Goal: Task Accomplishment & Management: Manage account settings

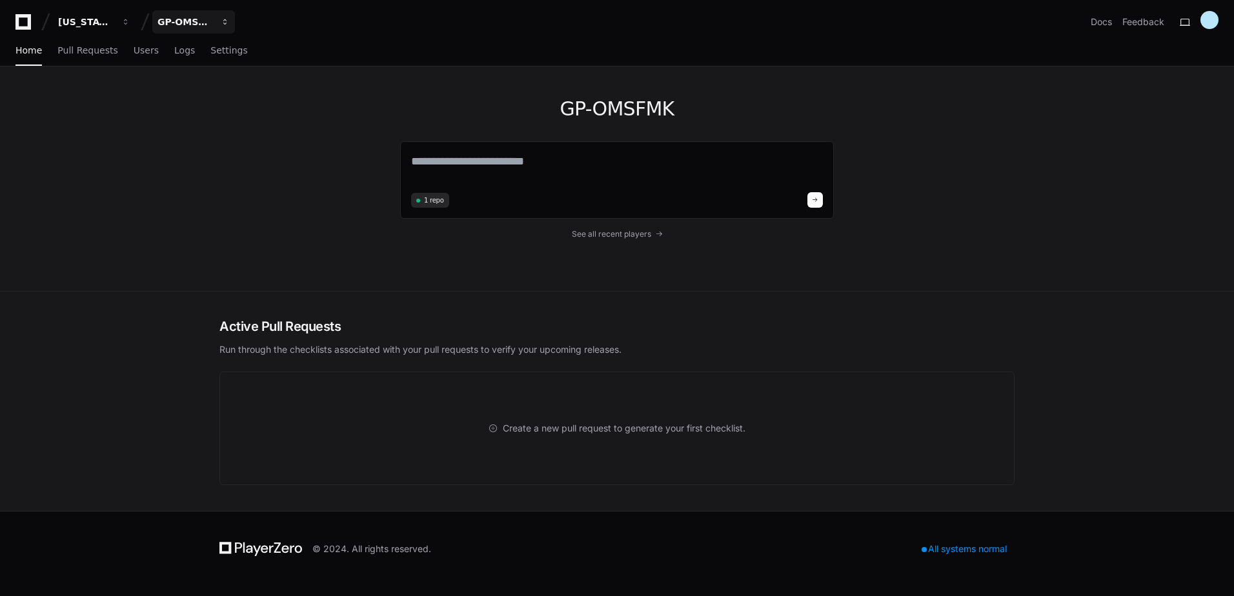
click at [199, 24] on div "GP-OMSFMK" at bounding box center [186, 21] width 56 height 13
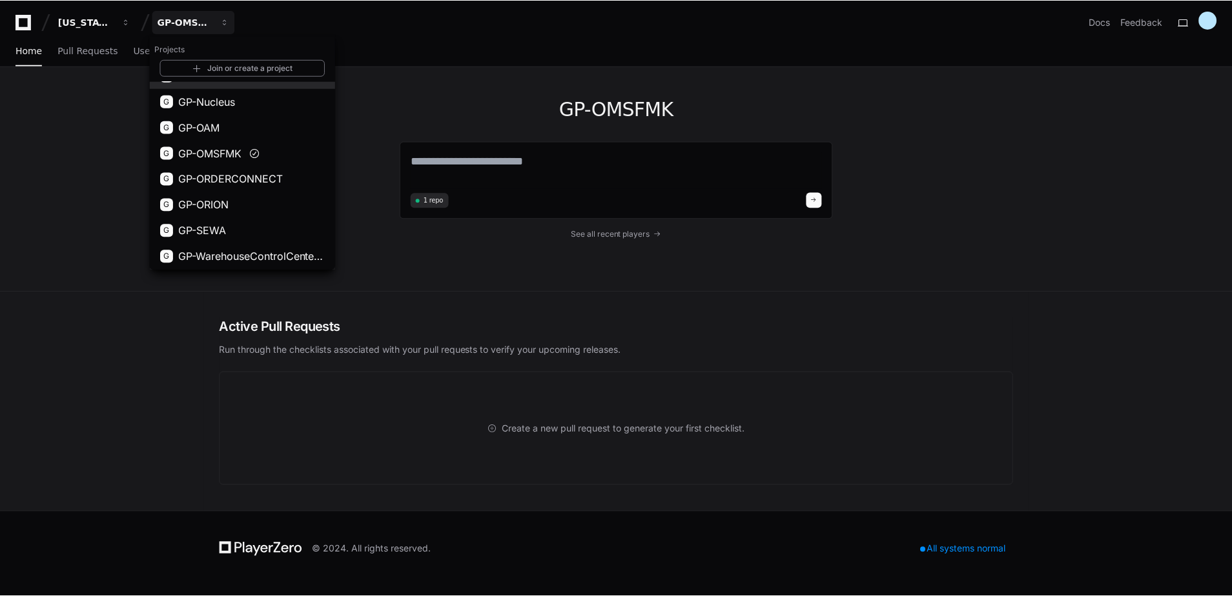
scroll to position [72, 0]
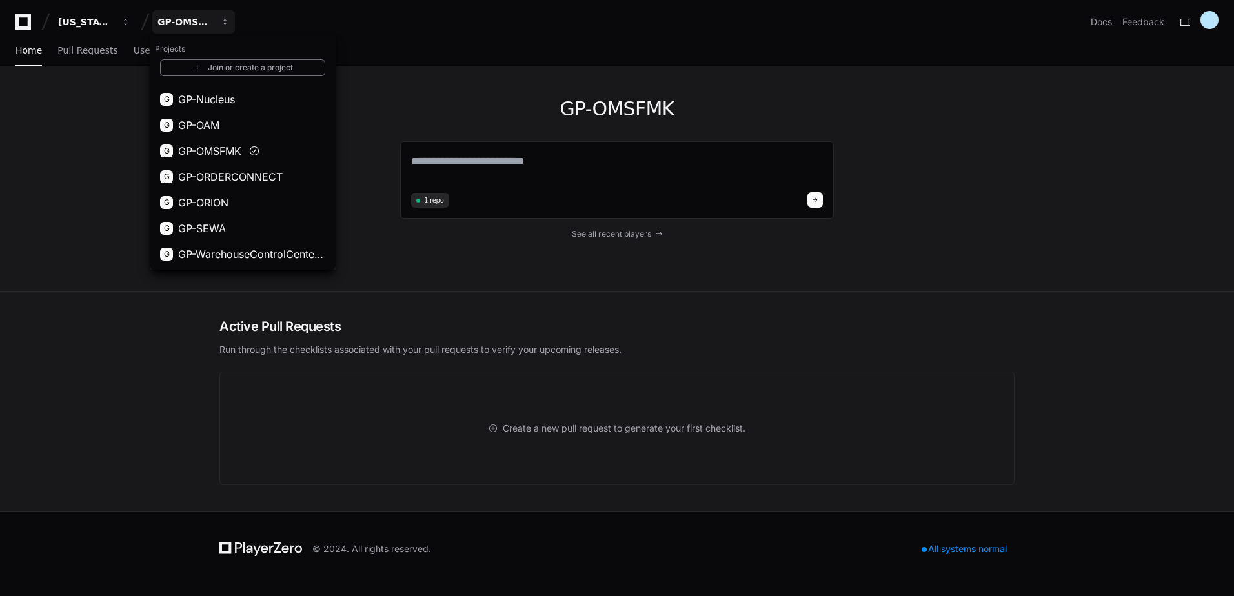
click at [241, 147] on span "GP-OMSFMK" at bounding box center [209, 150] width 63 height 15
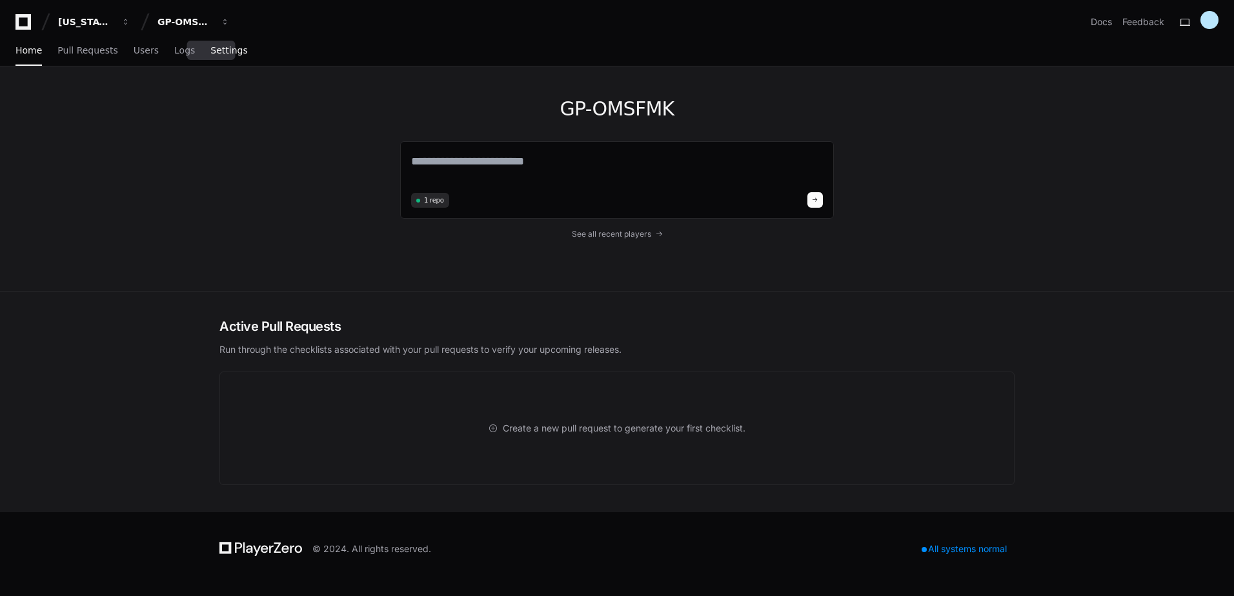
click at [221, 51] on span "Settings" at bounding box center [228, 50] width 37 height 8
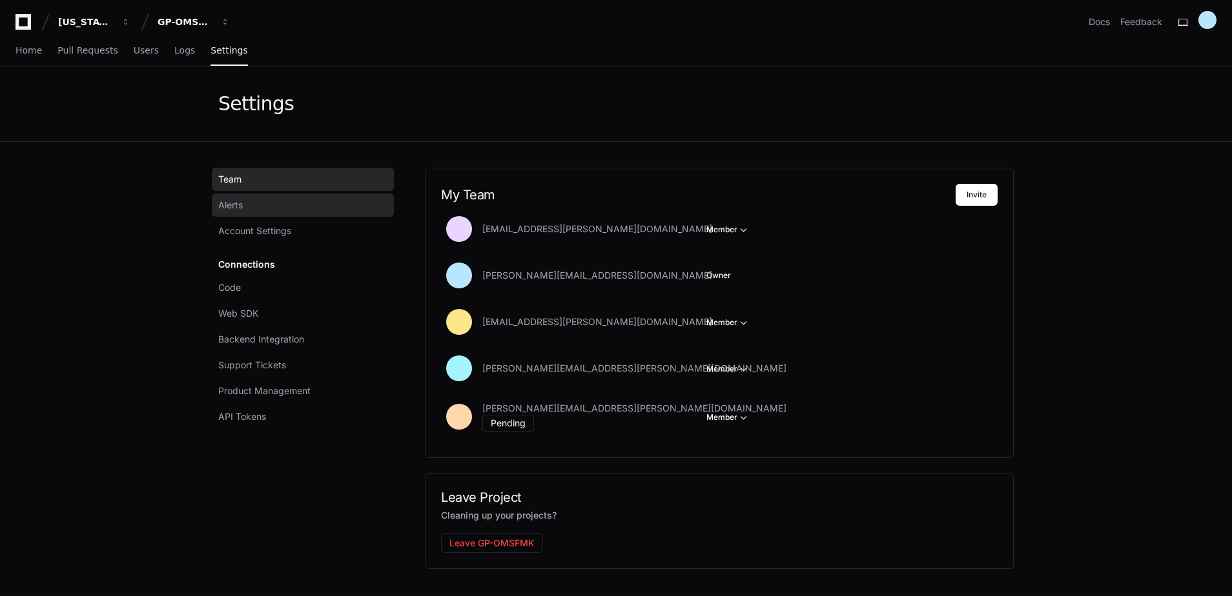
click at [260, 203] on link "Alerts" at bounding box center [303, 205] width 182 height 23
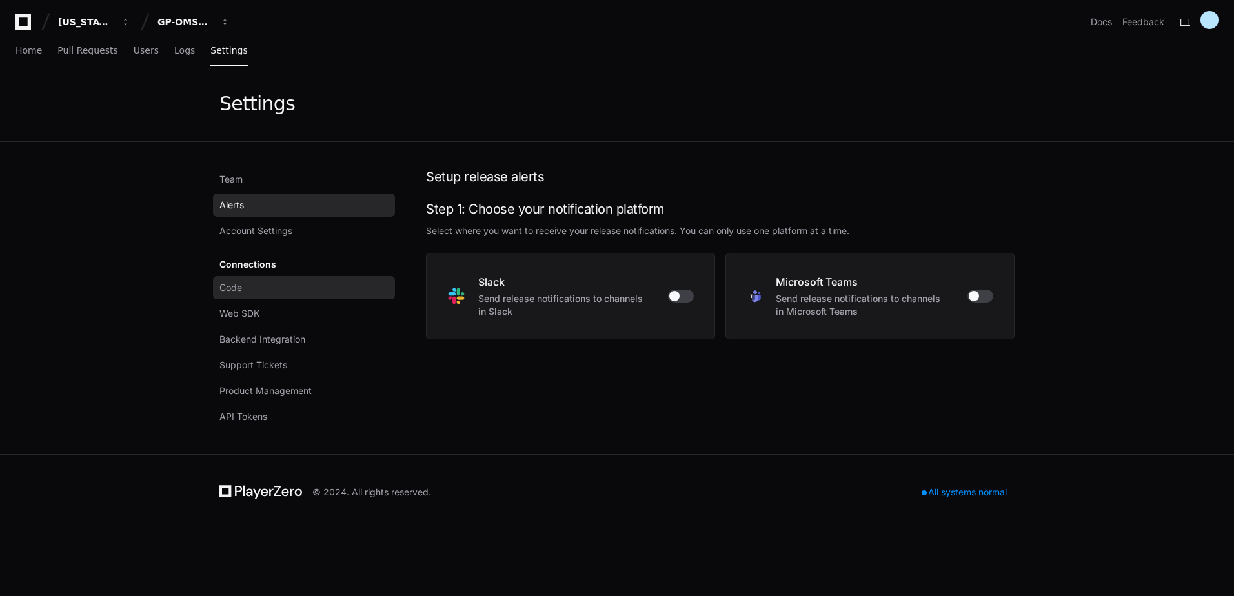
click at [255, 289] on link "Code" at bounding box center [304, 287] width 182 height 23
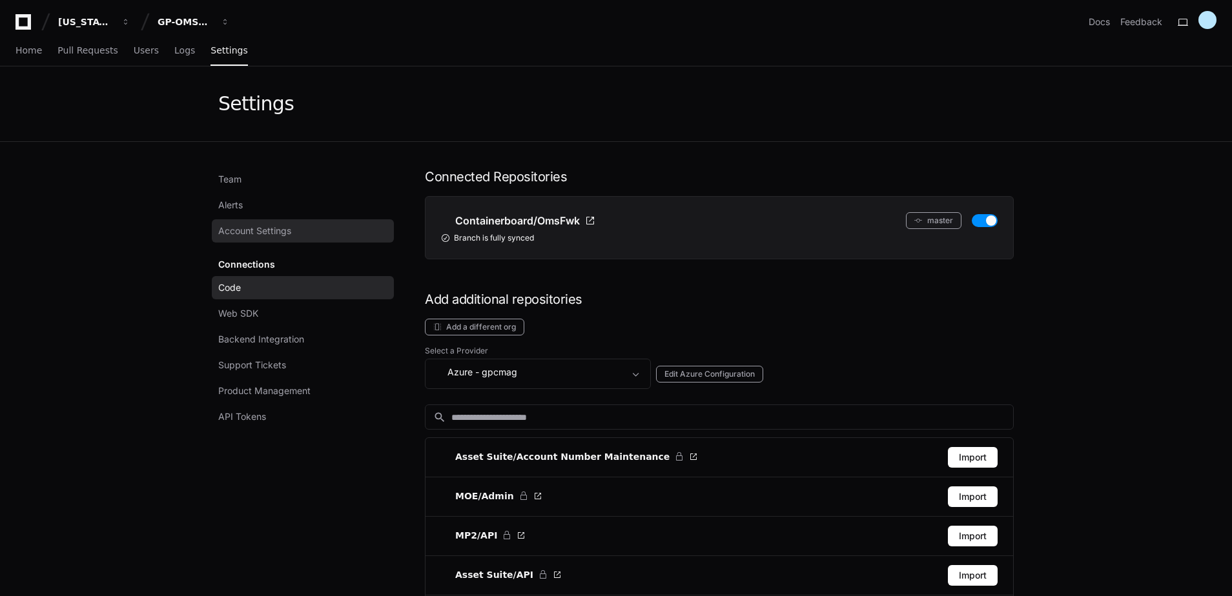
click at [275, 232] on span "Account Settings" at bounding box center [254, 231] width 73 height 13
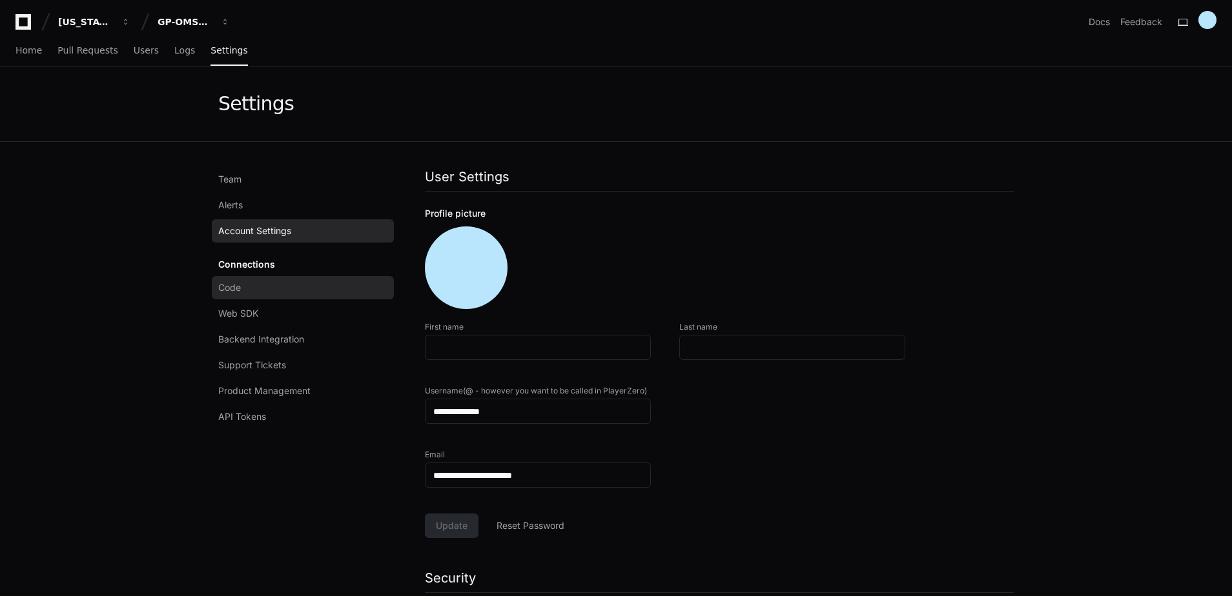
click at [241, 290] on span "Code" at bounding box center [229, 287] width 23 height 13
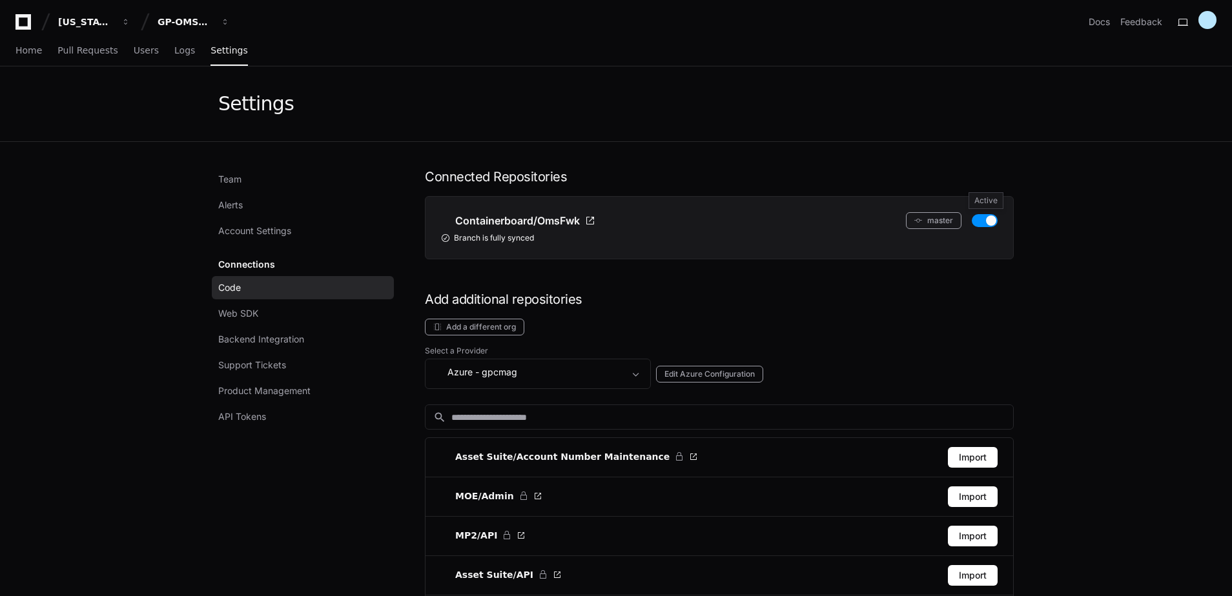
click at [984, 219] on button "button" at bounding box center [985, 220] width 26 height 13
click at [183, 21] on div "GP-OMSFMK" at bounding box center [186, 21] width 56 height 13
